Goal: Transaction & Acquisition: Purchase product/service

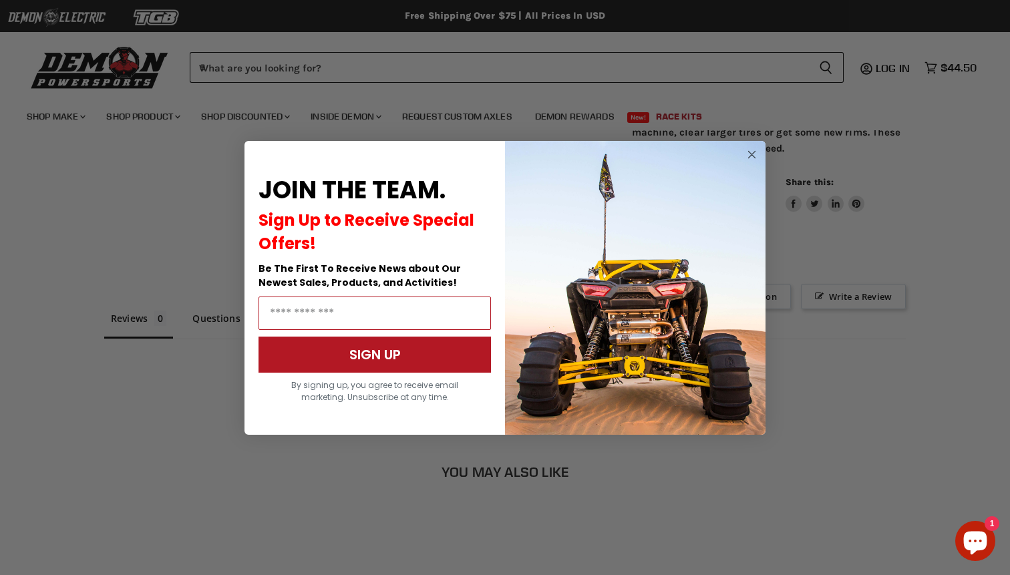
scroll to position [985, 0]
